Goal: Feedback & Contribution: Leave review/rating

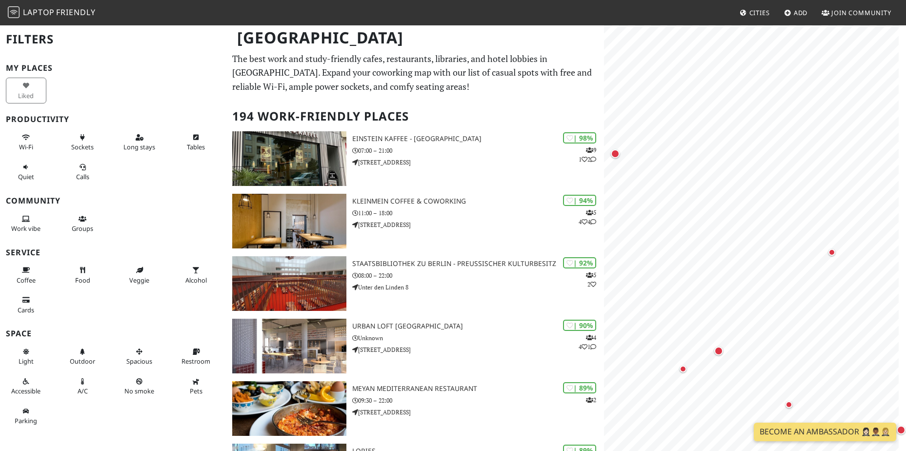
click at [795, 16] on span "Add" at bounding box center [801, 12] width 14 height 9
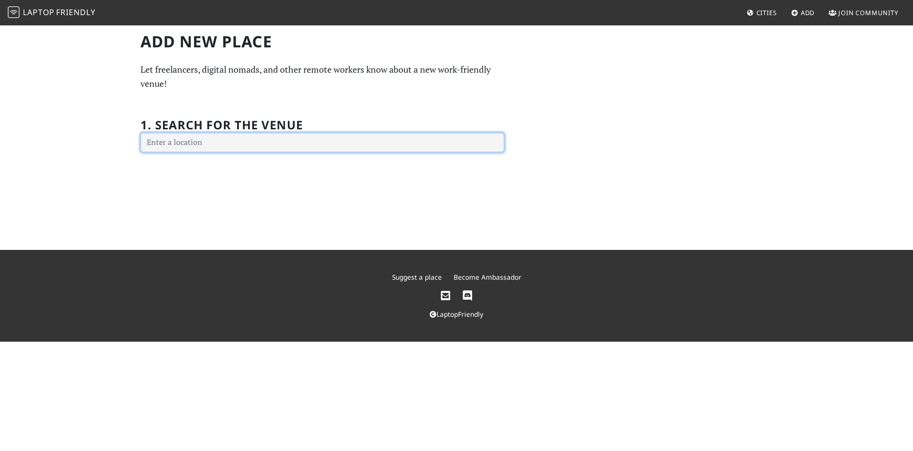
click at [370, 146] on input "text" at bounding box center [322, 143] width 364 height 20
click at [314, 146] on input "text" at bounding box center [322, 143] width 364 height 20
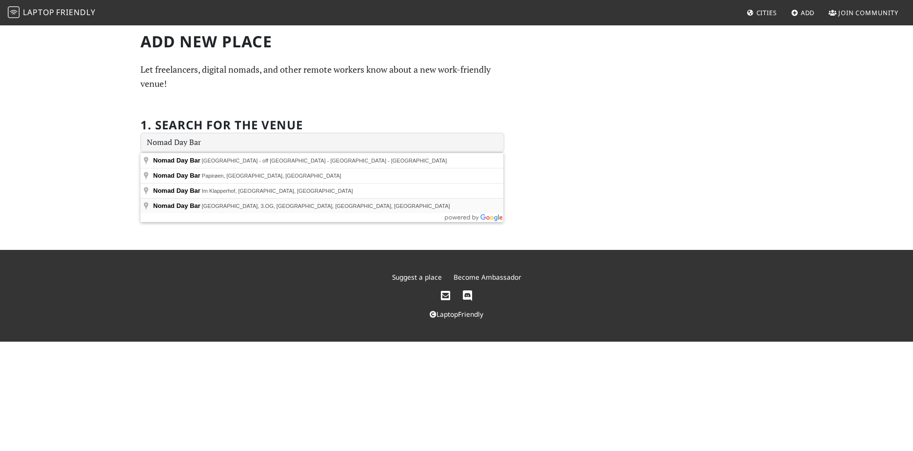
type input "Nomad Day Bar, 25hours Hotel Bikini Berlin, 3.OG, Budapester Straße, Berlin, Ge…"
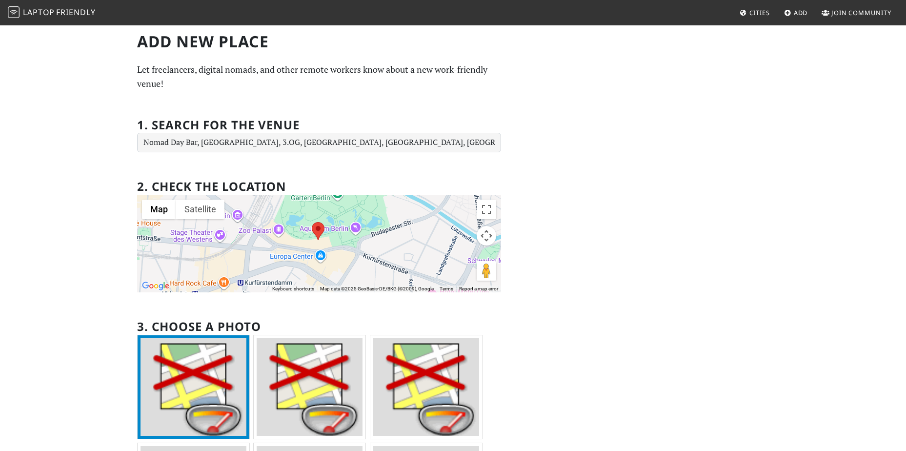
click at [571, 112] on div "Add new Place Let freelancers, digital nomads, and other remote workers know ab…" at bounding box center [453, 314] width 644 height 565
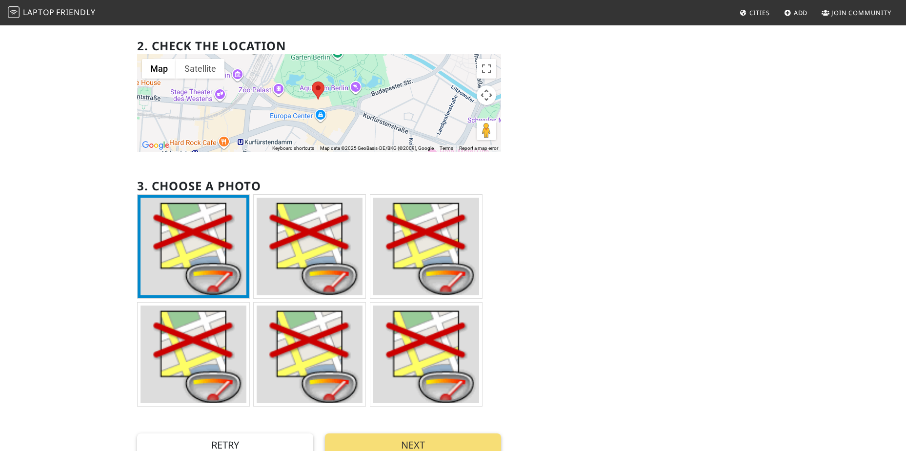
scroll to position [162, 0]
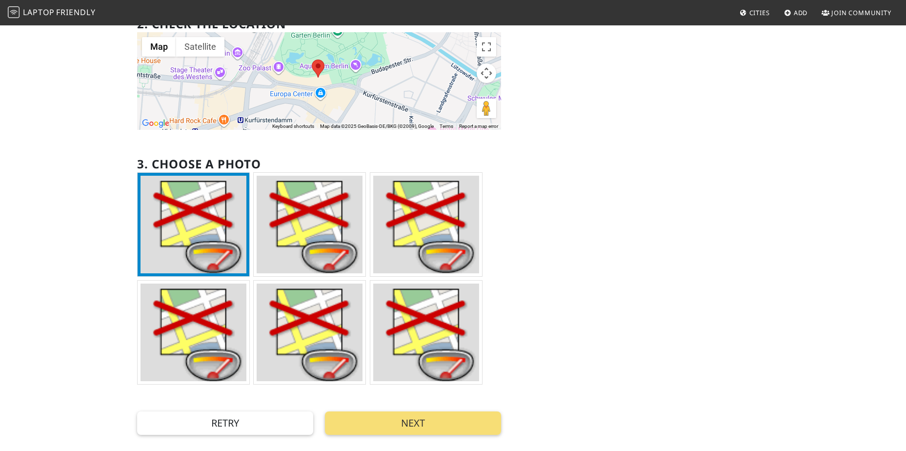
click at [302, 245] on img at bounding box center [310, 225] width 106 height 98
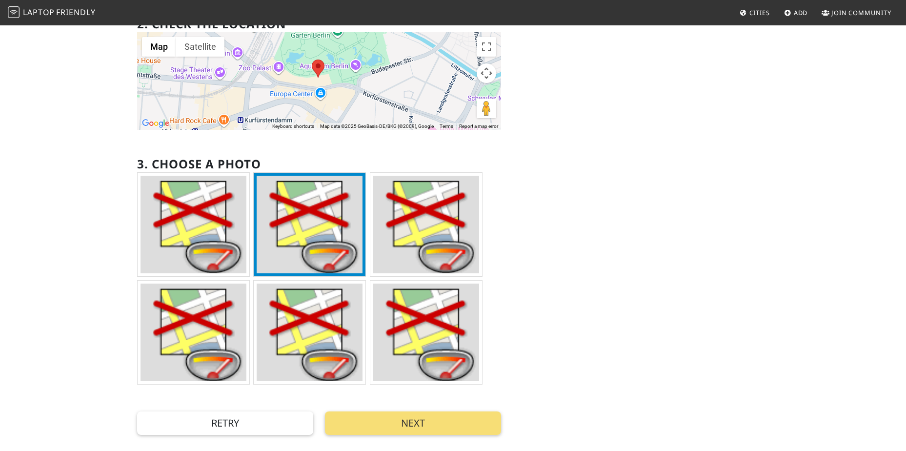
click at [194, 223] on img at bounding box center [193, 225] width 106 height 98
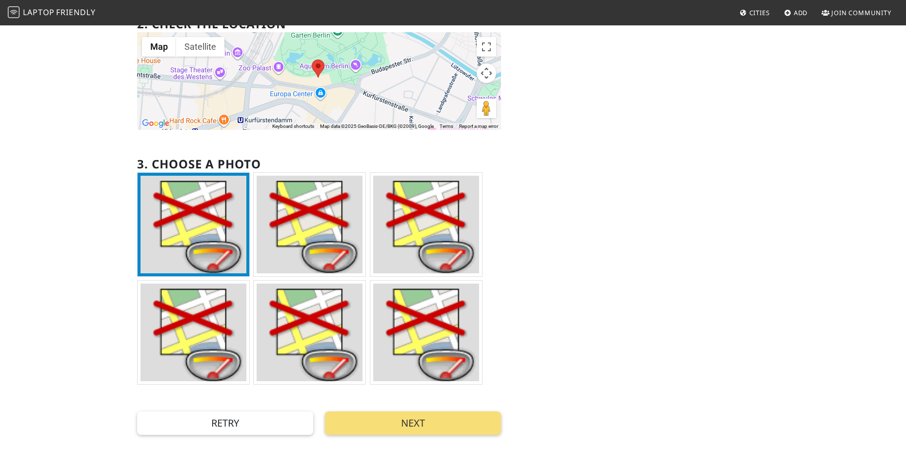
click at [448, 351] on img at bounding box center [426, 332] width 106 height 98
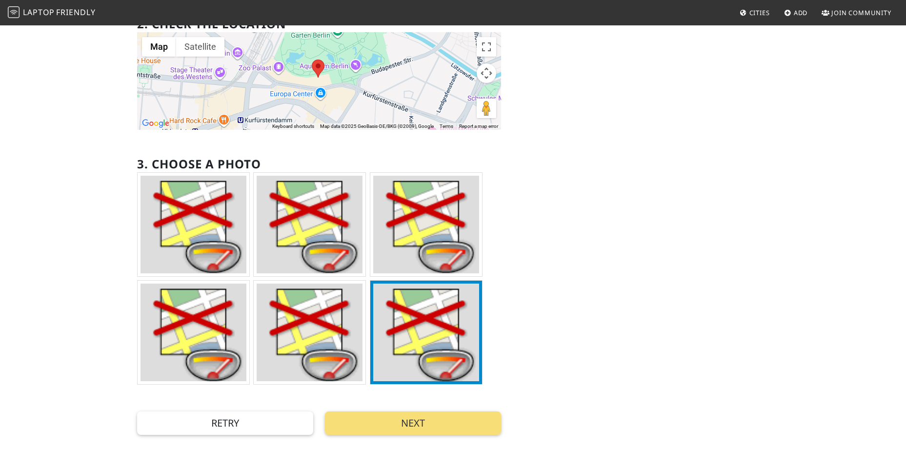
click at [171, 242] on img at bounding box center [193, 225] width 106 height 98
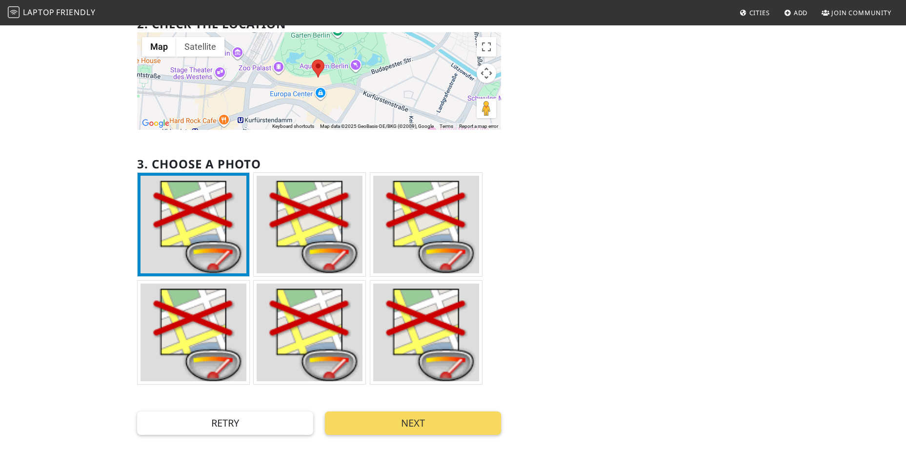
click at [426, 431] on button "Next" at bounding box center [413, 422] width 176 height 23
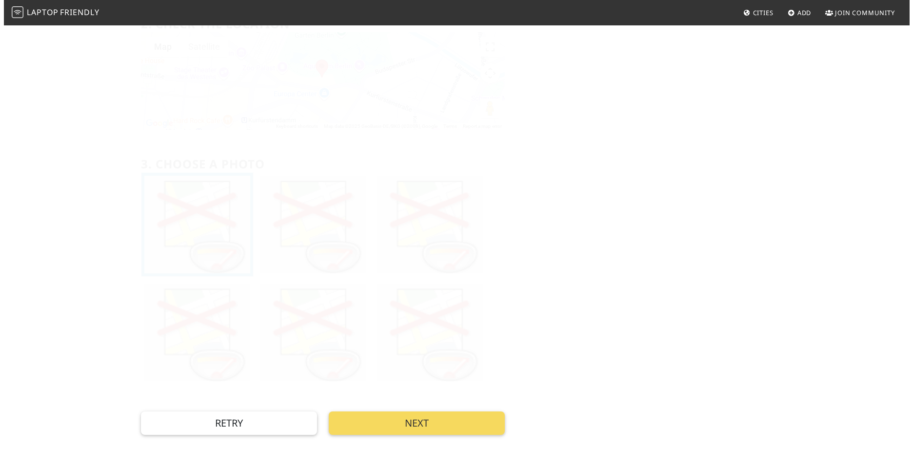
scroll to position [0, 0]
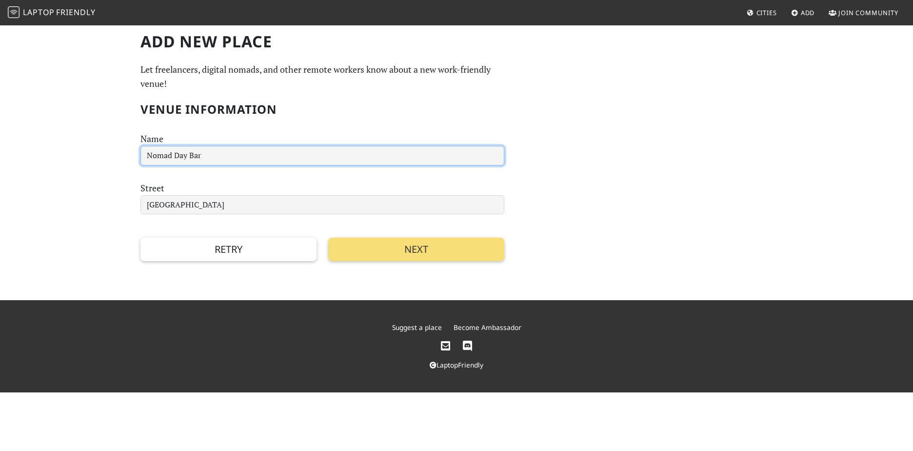
click at [297, 162] on input "Nomad Day Bar" at bounding box center [322, 156] width 364 height 20
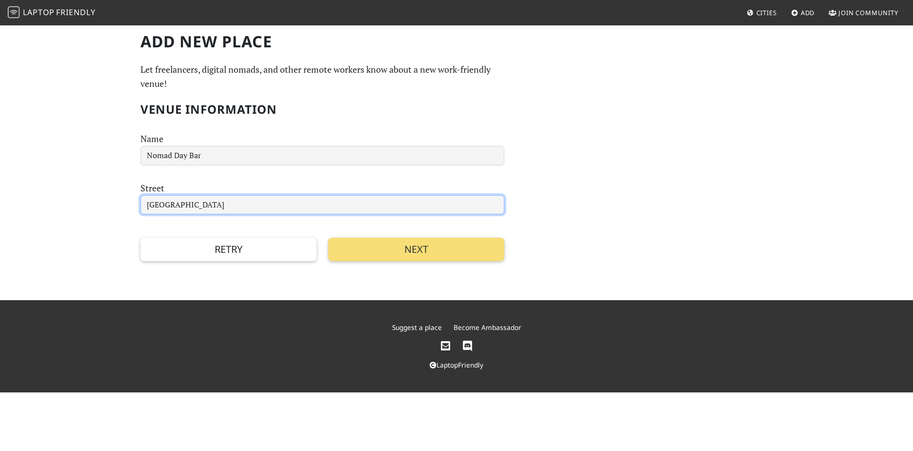
click at [276, 199] on input "Budapester Straße" at bounding box center [322, 205] width 364 height 20
type input "Budapester Straße 40"
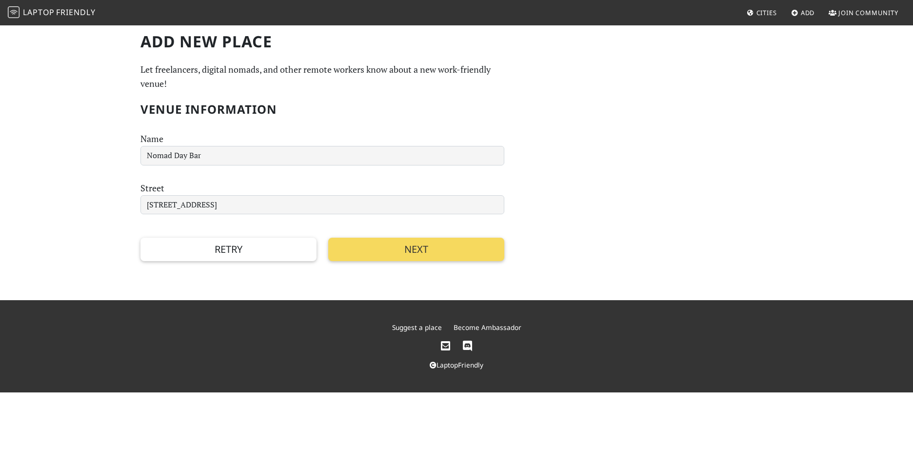
click at [435, 243] on button "Next" at bounding box center [416, 249] width 176 height 23
click at [703, 211] on div "Add new Place Let freelancers, digital nomads, and other remote workers know ab…" at bounding box center [457, 146] width 644 height 229
drag, startPoint x: 697, startPoint y: 201, endPoint x: 653, endPoint y: 197, distance: 44.7
click at [653, 197] on div "Add new Place Let freelancers, digital nomads, and other remote workers know ab…" at bounding box center [457, 146] width 644 height 229
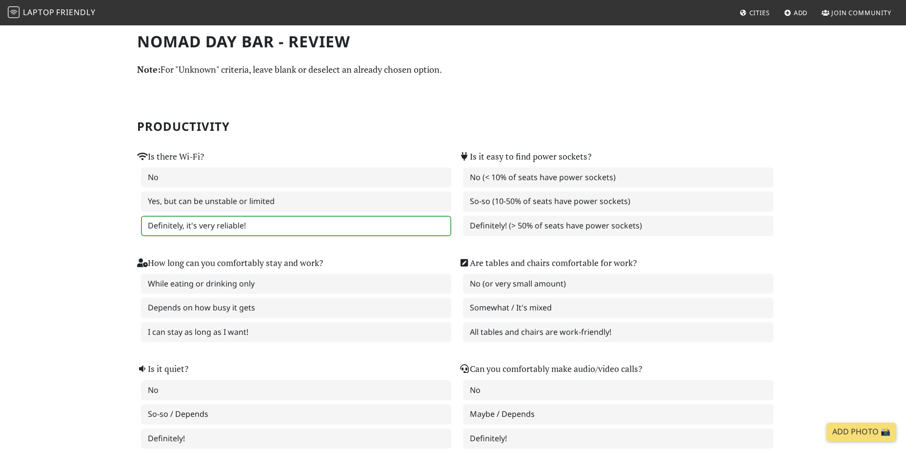
click at [274, 227] on label "Definitely, it's very reliable!" at bounding box center [296, 226] width 310 height 20
click at [363, 135] on div "Is there Wi-Fi? No Yes, but can be unstable or limited Definitely, it's very re…" at bounding box center [292, 187] width 322 height 106
drag, startPoint x: 363, startPoint y: 135, endPoint x: 350, endPoint y: 117, distance: 22.6
click at [350, 117] on section "Productivity Is there Wi-Fi? No Yes, but can be unstable or limited Definitely,…" at bounding box center [453, 268] width 632 height 368
click at [561, 229] on label "Definitely! (> 50% of seats have power sockets)" at bounding box center [618, 226] width 310 height 20
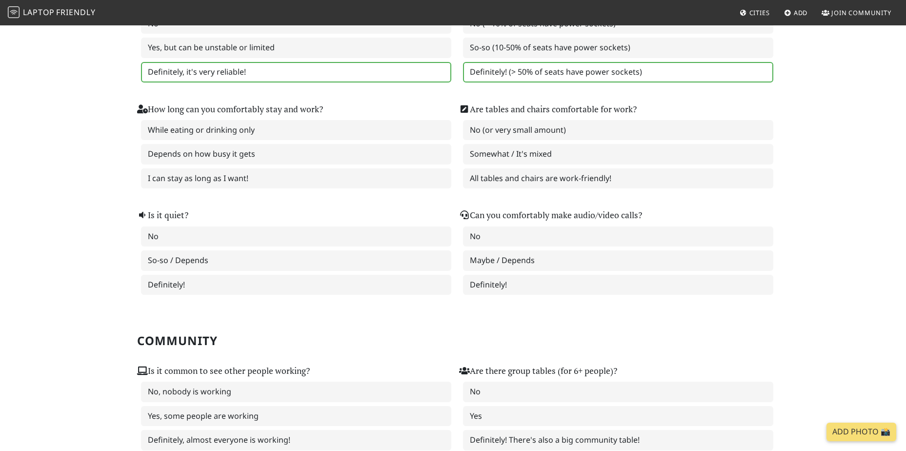
scroll to position [162, 0]
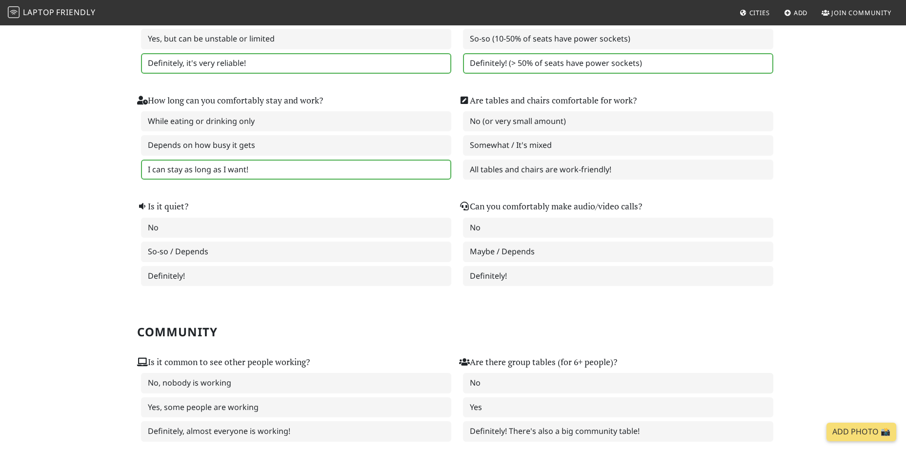
click at [286, 168] on label "I can stay as long as I want!" at bounding box center [296, 169] width 310 height 20
drag, startPoint x: 570, startPoint y: 172, endPoint x: 569, endPoint y: 178, distance: 5.5
click at [569, 178] on label "All tables and chairs are work-friendly!" at bounding box center [618, 169] width 310 height 20
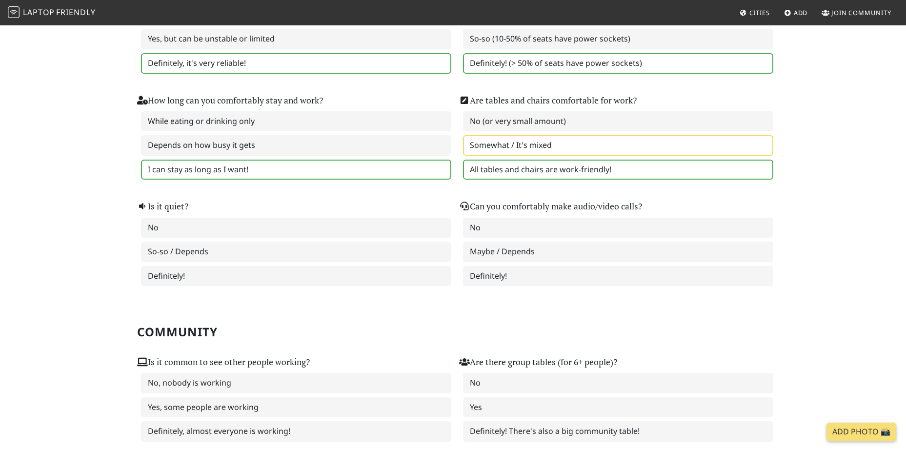
click at [586, 143] on label "Somewhat / It's mixed" at bounding box center [618, 145] width 310 height 20
click at [260, 245] on label "So-so / Depends" at bounding box center [296, 251] width 310 height 20
click at [483, 313] on section "Community Is it common to see other people working? No, nobody is working Yes, …" at bounding box center [453, 368] width 632 height 156
drag, startPoint x: 483, startPoint y: 313, endPoint x: 467, endPoint y: 318, distance: 17.0
click at [467, 318] on section "Community Is it common to see other people working? No, nobody is working Yes, …" at bounding box center [453, 368] width 632 height 156
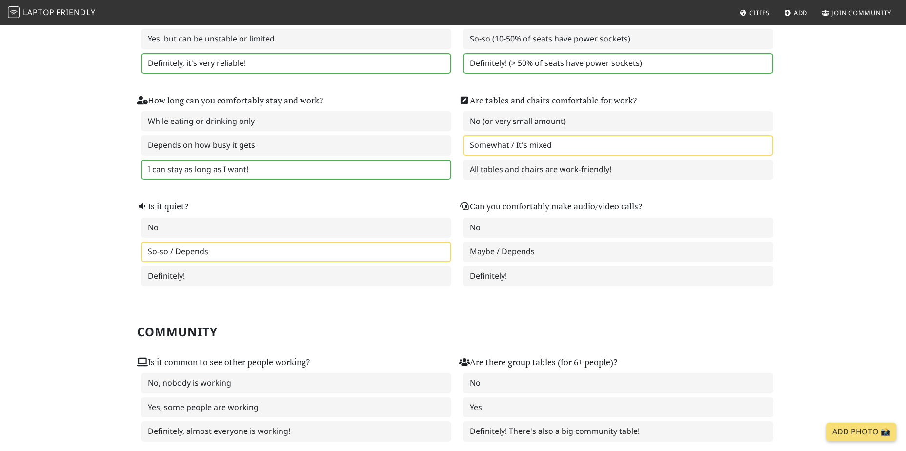
click at [471, 315] on section "Community Is it common to see other people working? No, nobody is working Yes, …" at bounding box center [453, 368] width 632 height 156
drag, startPoint x: 471, startPoint y: 315, endPoint x: 434, endPoint y: 311, distance: 36.7
click at [428, 311] on section "Community Is it common to see other people working? No, nobody is working Yes, …" at bounding box center [453, 368] width 632 height 156
click at [467, 313] on section "Community Is it common to see other people working? No, nobody is working Yes, …" at bounding box center [453, 368] width 632 height 156
click at [528, 253] on label "Maybe / Depends" at bounding box center [618, 251] width 310 height 20
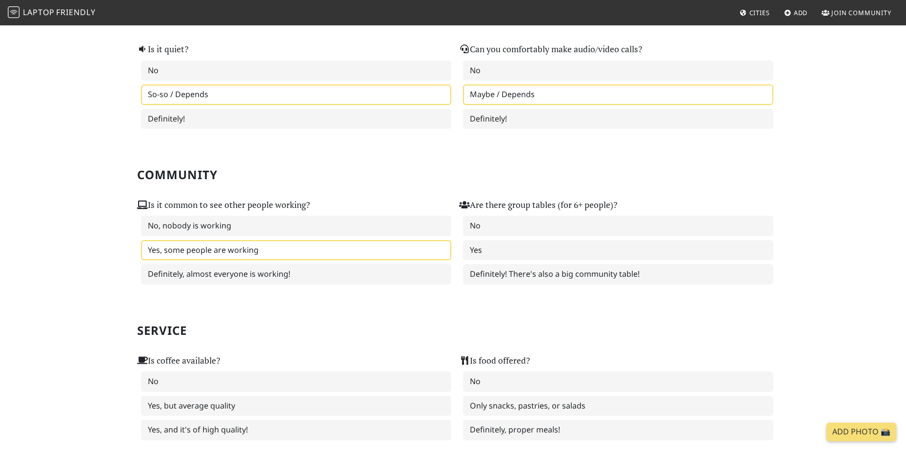
scroll to position [325, 0]
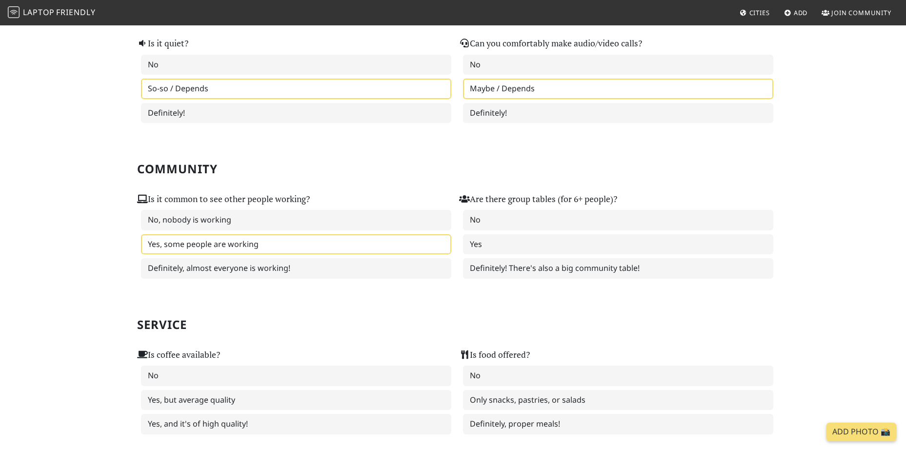
click at [324, 250] on label "Yes, some people are working" at bounding box center [296, 244] width 310 height 20
drag, startPoint x: 449, startPoint y: 307, endPoint x: 450, endPoint y: 329, distance: 22.0
click at [450, 329] on h2 "Service" at bounding box center [453, 325] width 632 height 14
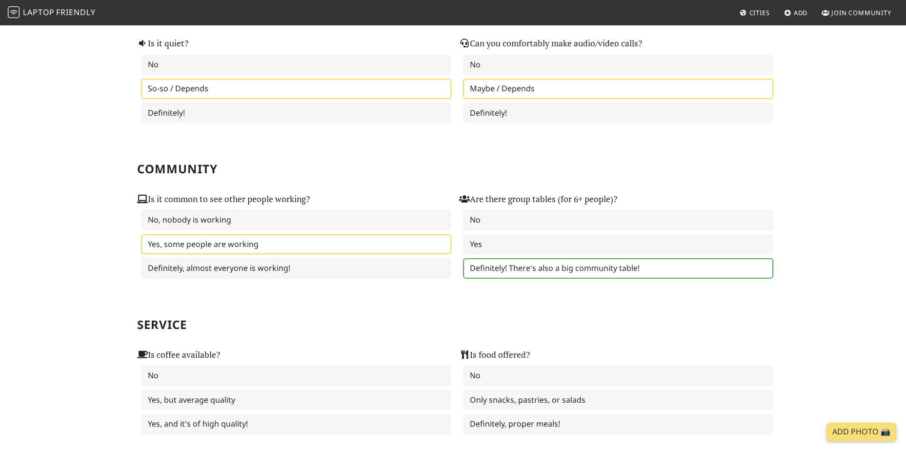
click at [502, 271] on label "Definitely! There's also a big community table!" at bounding box center [618, 268] width 310 height 20
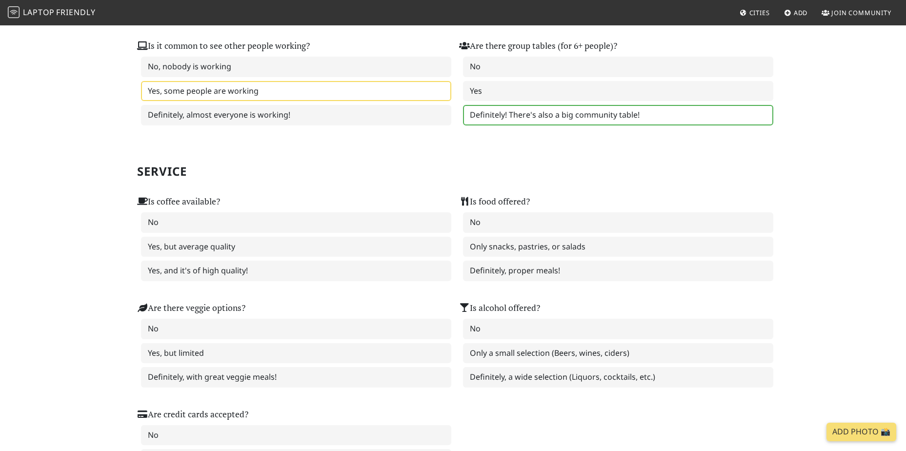
scroll to position [488, 0]
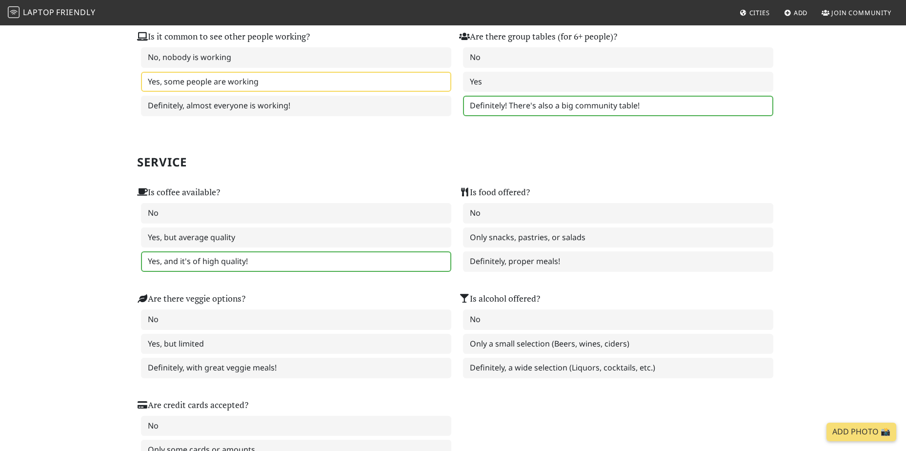
click at [313, 260] on label "Yes, and it's of high quality!" at bounding box center [296, 261] width 310 height 20
click at [486, 263] on label "Definitely, proper meals!" at bounding box center [618, 261] width 310 height 20
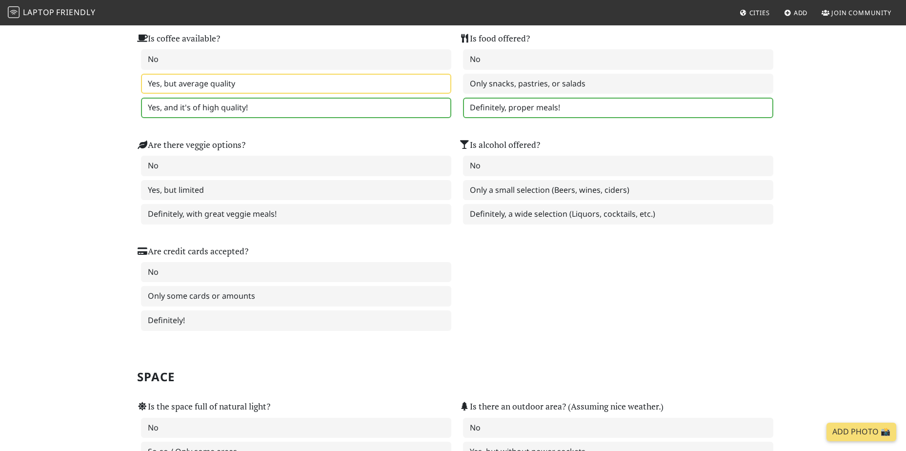
scroll to position [650, 0]
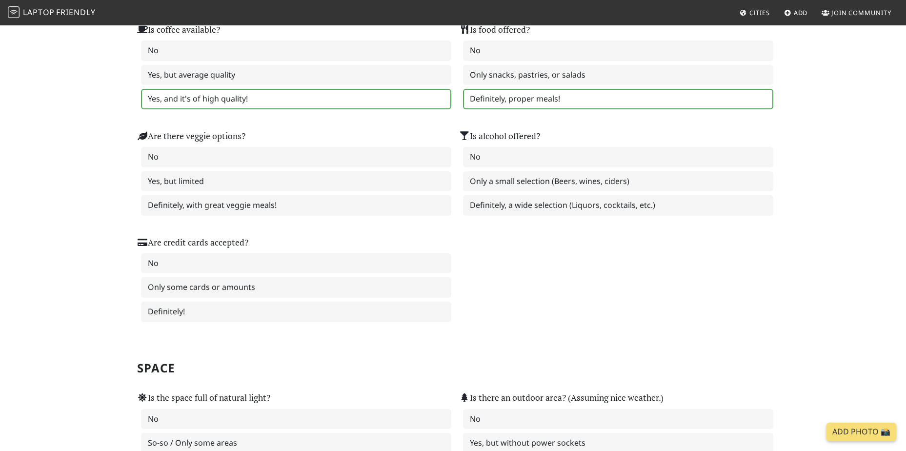
click at [497, 278] on div "Is coffee available? No Yes, but average quality Yes, and it's of high quality!…" at bounding box center [453, 166] width 644 height 319
drag, startPoint x: 497, startPoint y: 278, endPoint x: 481, endPoint y: 282, distance: 17.0
click at [481, 282] on div "Is coffee available? No Yes, but average quality Yes, and it's of high quality!…" at bounding box center [453, 166] width 644 height 319
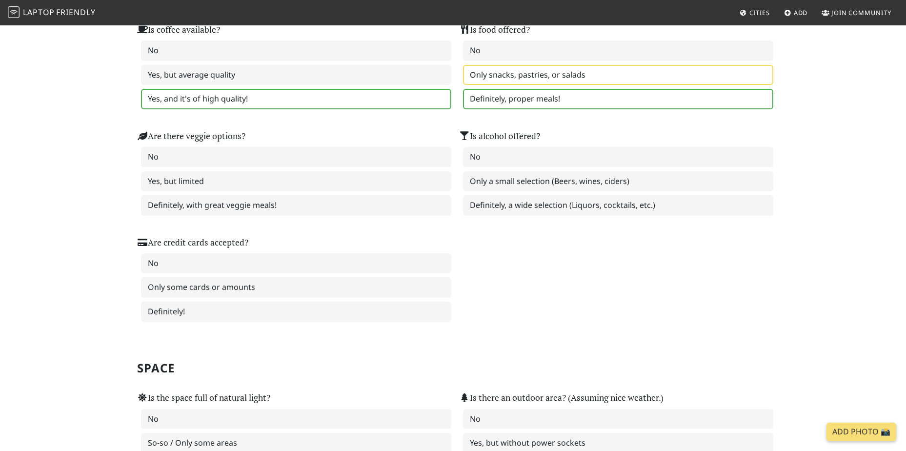
click at [506, 79] on label "Only snacks, pastries, or salads" at bounding box center [618, 75] width 310 height 20
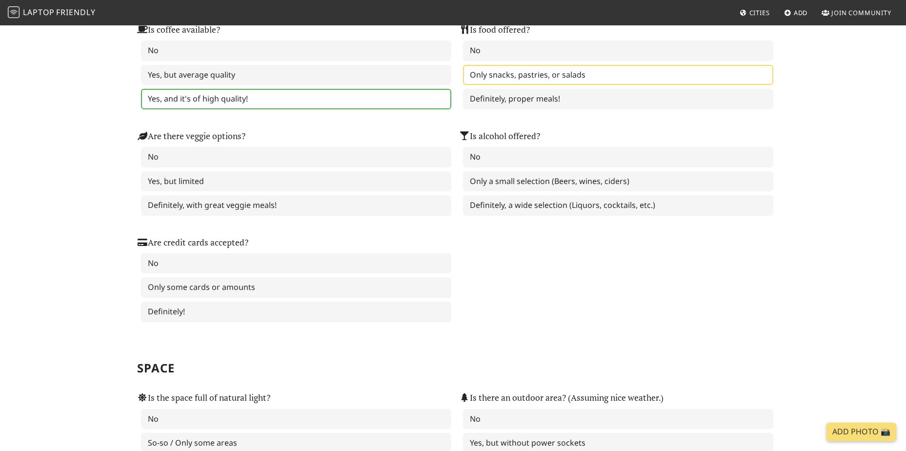
click at [493, 271] on div "Is coffee available? No Yes, but average quality Yes, and it's of high quality!…" at bounding box center [453, 166] width 644 height 319
drag, startPoint x: 493, startPoint y: 270, endPoint x: 471, endPoint y: 273, distance: 22.1
click at [471, 273] on div "Is coffee available? No Yes, but average quality Yes, and it's of high quality!…" at bounding box center [453, 166] width 644 height 319
click at [273, 208] on label "Definitely, with great veggie meals!" at bounding box center [296, 205] width 310 height 20
click at [497, 253] on div "Is coffee available? No Yes, but average quality Yes, and it's of high quality!…" at bounding box center [453, 166] width 644 height 319
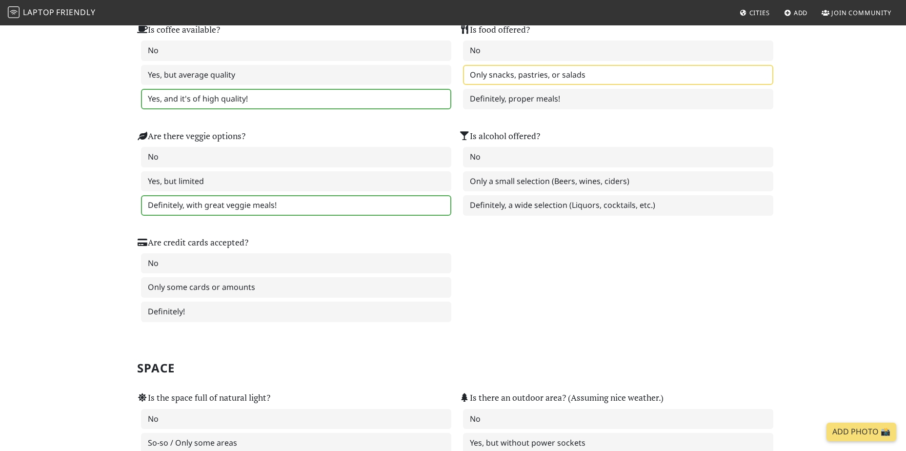
drag, startPoint x: 496, startPoint y: 253, endPoint x: 468, endPoint y: 253, distance: 27.8
click at [468, 253] on div "Is coffee available? No Yes, but average quality Yes, and it's of high quality!…" at bounding box center [453, 166] width 644 height 319
click at [519, 201] on label "Definitely, a wide selection (Liquors, cocktails, etc.)" at bounding box center [618, 205] width 310 height 20
click at [464, 263] on div "Is coffee available? No Yes, but average quality Yes, and it's of high quality!…" at bounding box center [453, 166] width 644 height 319
drag, startPoint x: 464, startPoint y: 263, endPoint x: 488, endPoint y: 227, distance: 42.9
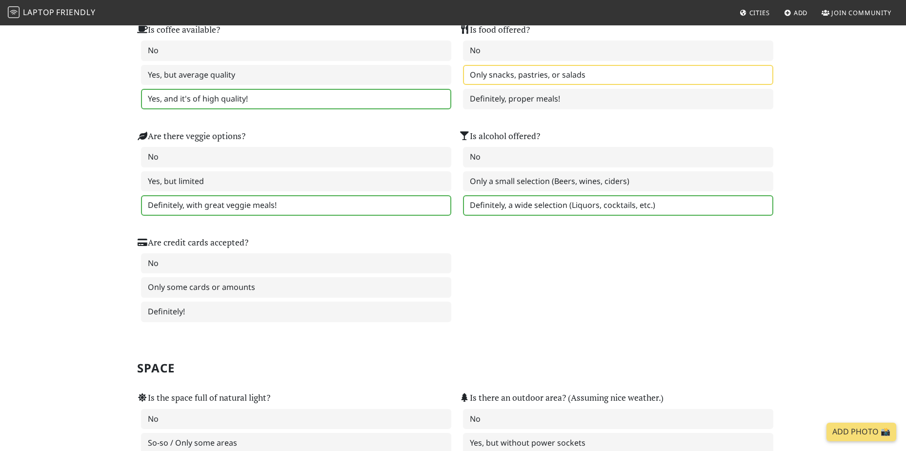
click at [488, 227] on div "Is coffee available? No Yes, but average quality Yes, and it's of high quality!…" at bounding box center [453, 166] width 644 height 319
click at [291, 305] on label "Definitely!" at bounding box center [296, 311] width 310 height 20
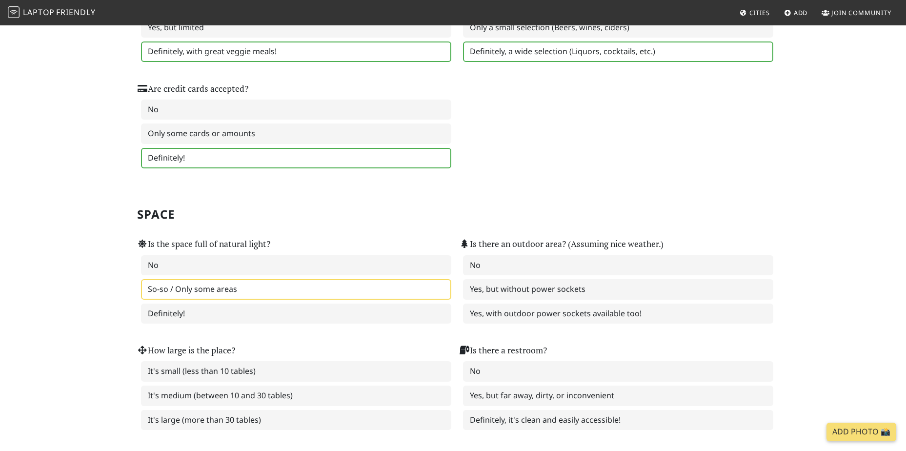
scroll to position [813, 0]
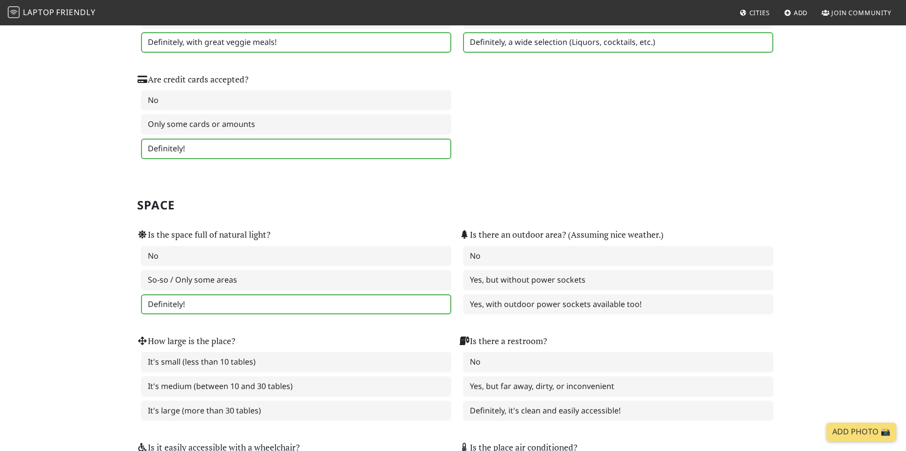
click at [275, 306] on label "Definitely!" at bounding box center [296, 304] width 310 height 20
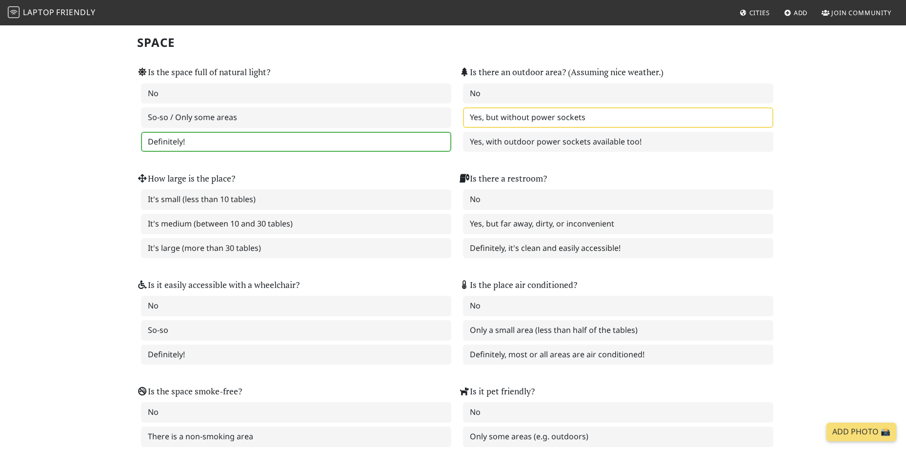
click at [626, 114] on label "Yes, but without power sockets" at bounding box center [618, 117] width 310 height 20
click at [301, 169] on div "How large is the place? It's small (less than 10 tables) It's medium (between 1…" at bounding box center [292, 209] width 322 height 106
drag, startPoint x: 301, startPoint y: 169, endPoint x: 274, endPoint y: 173, distance: 28.0
click at [274, 173] on div "How large is the place? It's small (less than 10 tables) It's medium (between 1…" at bounding box center [292, 214] width 310 height 87
click at [342, 172] on div "How large is the place? It's small (less than 10 tables) It's medium (between 1…" at bounding box center [292, 214] width 310 height 87
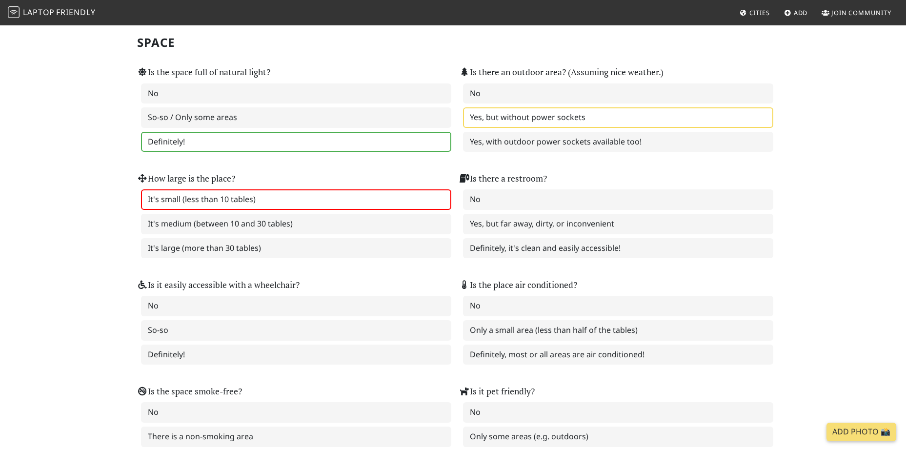
click at [349, 195] on label "It's small (less than 10 tables)" at bounding box center [296, 199] width 310 height 20
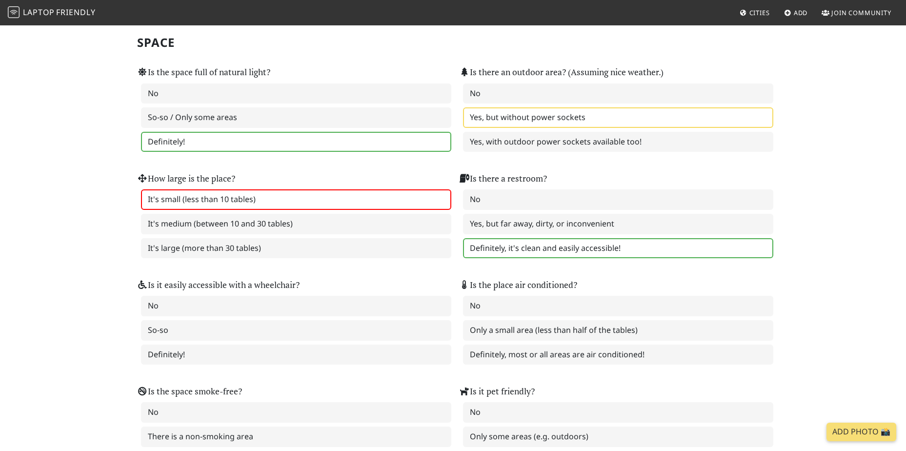
click at [609, 255] on label "Definitely, it's clean and easily accessible!" at bounding box center [618, 248] width 310 height 20
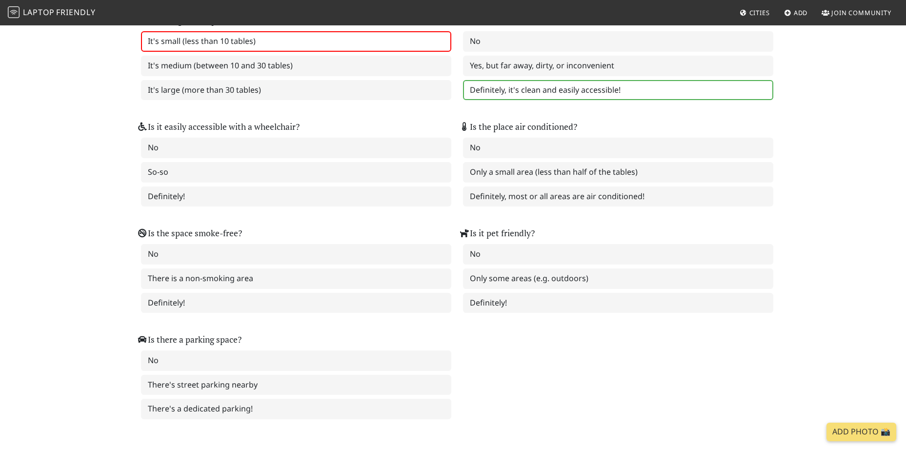
scroll to position [1138, 0]
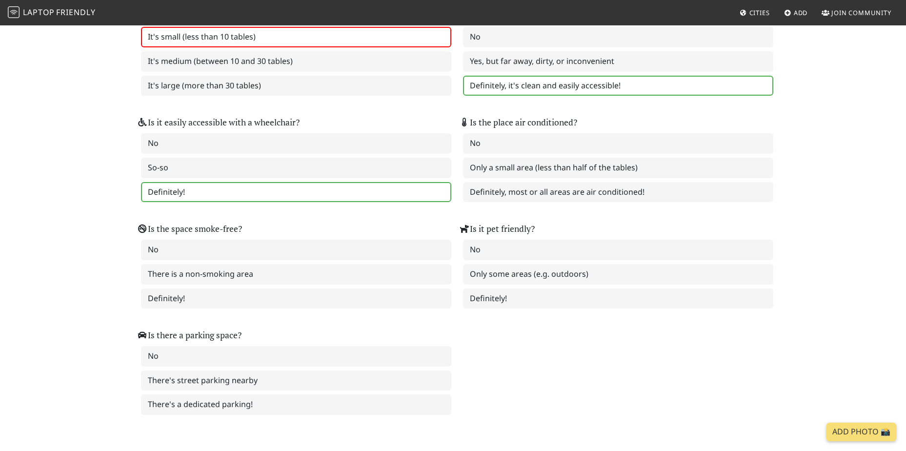
click at [348, 194] on label "Definitely!" at bounding box center [296, 192] width 310 height 20
click at [539, 192] on label "Definitely, most or all areas are air conditioned!" at bounding box center [618, 192] width 310 height 20
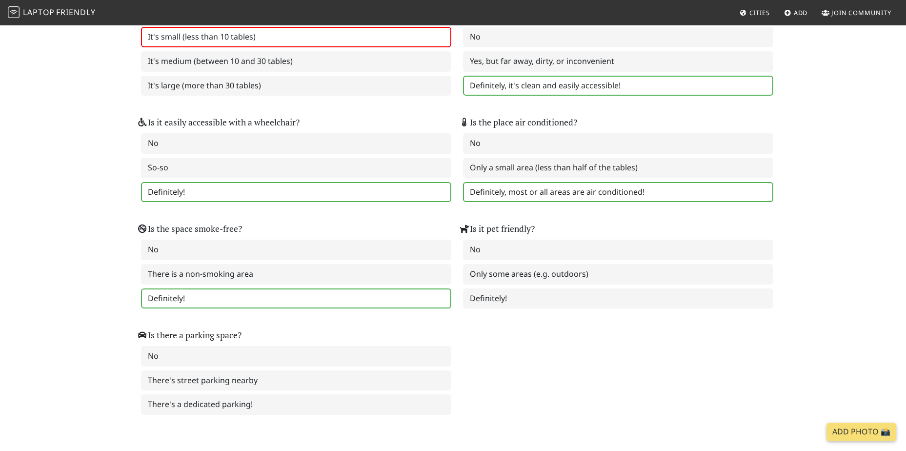
click at [354, 295] on label "Definitely!" at bounding box center [296, 298] width 310 height 20
click at [600, 336] on div "Is the space full of natural light? No So-so / Only some areas Definitely! Is t…" at bounding box center [453, 153] width 644 height 532
drag, startPoint x: 592, startPoint y: 336, endPoint x: 539, endPoint y: 327, distance: 53.3
click at [541, 336] on div "Is the space full of natural light? No So-so / Only some areas Definitely! Is t…" at bounding box center [453, 153] width 644 height 532
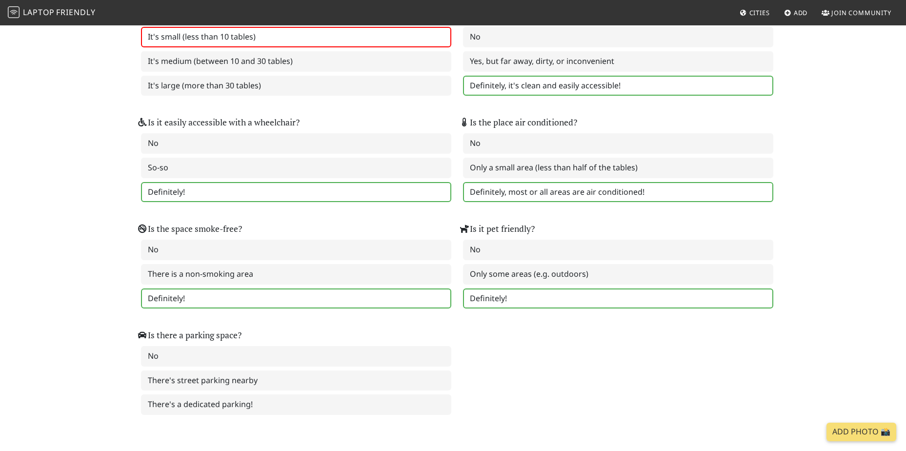
click at [537, 293] on label "Definitely!" at bounding box center [618, 298] width 310 height 20
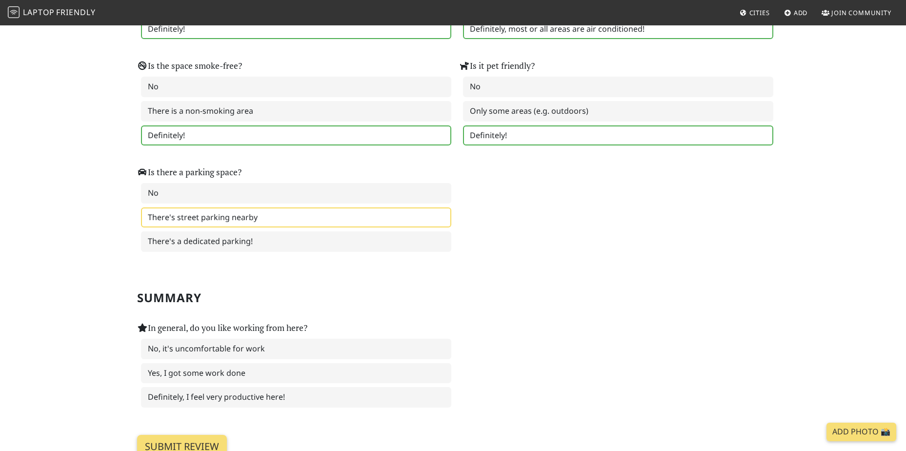
click at [320, 223] on label "There's street parking nearby" at bounding box center [296, 217] width 310 height 20
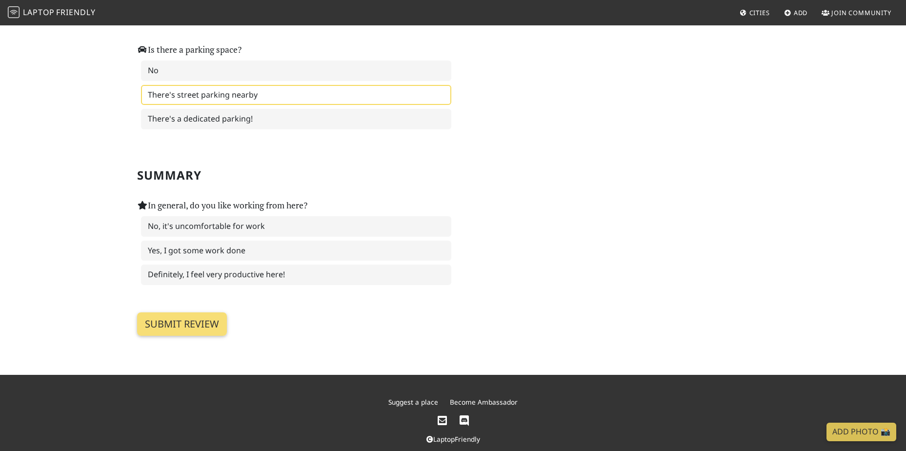
scroll to position [1439, 0]
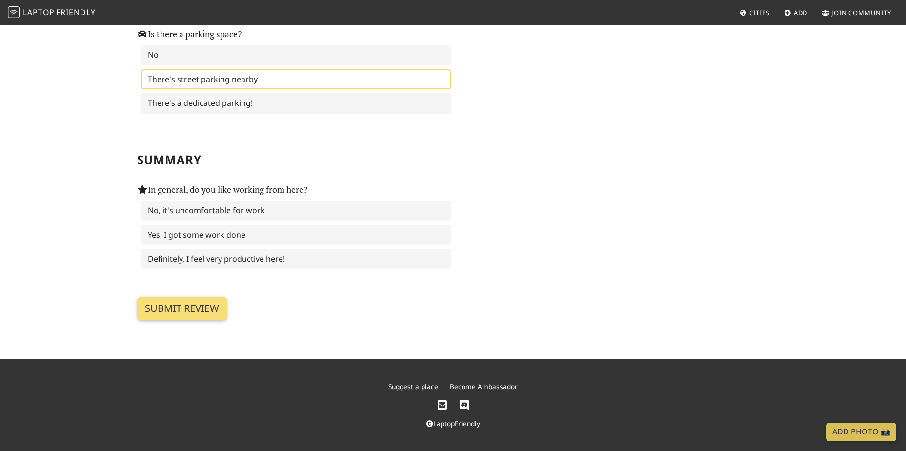
click at [530, 176] on div "In general, do you like working from here? No, it's uncomfortable for work Yes,…" at bounding box center [453, 220] width 644 height 106
drag, startPoint x: 530, startPoint y: 176, endPoint x: 469, endPoint y: 152, distance: 65.3
click at [469, 152] on section "Summary In general, do you like working from here? No, it's uncomfortable for w…" at bounding box center [453, 196] width 632 height 156
click at [356, 264] on label "Definitely, I feel very productive here!" at bounding box center [296, 259] width 310 height 20
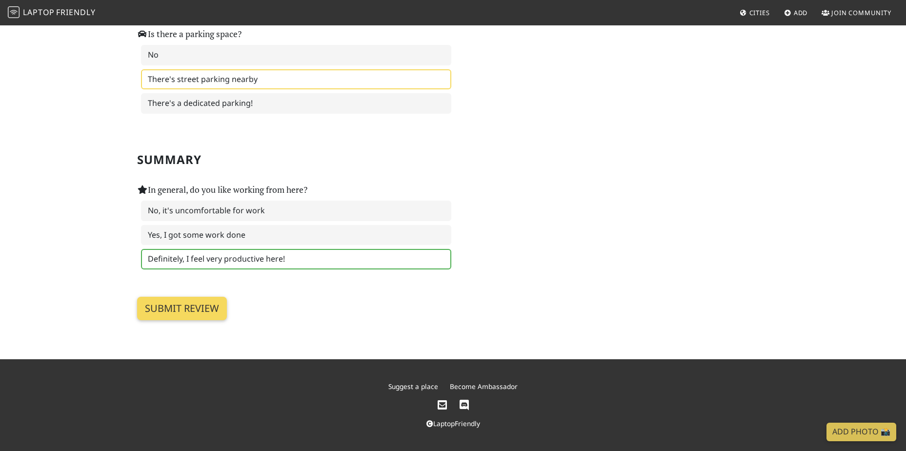
click at [200, 309] on input "Submit review" at bounding box center [182, 308] width 90 height 23
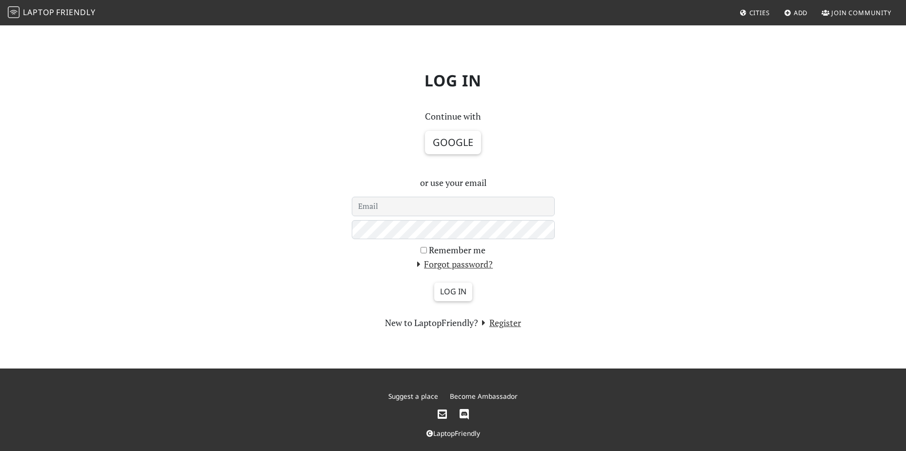
click at [477, 194] on div "Continue with Google or use your email Remember me Forgot password? Log in New …" at bounding box center [453, 219] width 215 height 220
click at [471, 201] on input "email" at bounding box center [453, 207] width 203 height 20
click at [680, 152] on div "Log in Continue with Google or use your email Remember me Forgot password? Log …" at bounding box center [453, 196] width 644 height 266
click at [465, 135] on button "Google" at bounding box center [453, 142] width 56 height 23
click at [650, 263] on div "Log in Continue with Google or use your email Remember me Forgot password? Log …" at bounding box center [453, 196] width 644 height 266
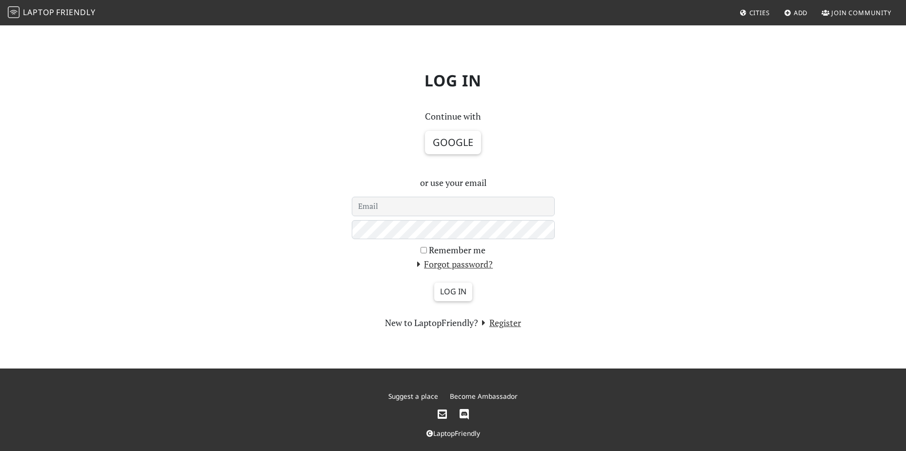
drag, startPoint x: 650, startPoint y: 257, endPoint x: 585, endPoint y: 279, distance: 68.6
click at [585, 279] on div "Log in Continue with Google or use your email Remember me Forgot password? Log …" at bounding box center [453, 196] width 644 height 266
